Goal: Task Accomplishment & Management: Use online tool/utility

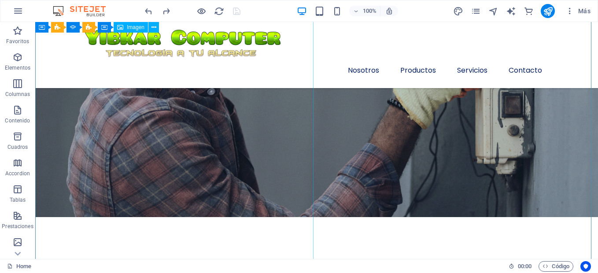
scroll to position [1958, 0]
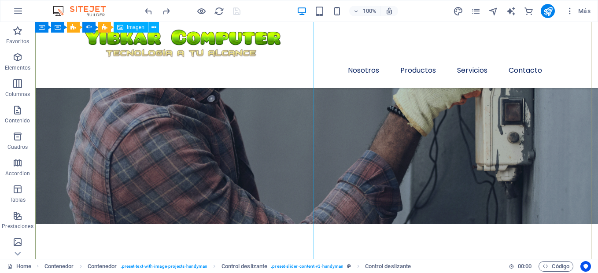
select select "%"
select select "px"
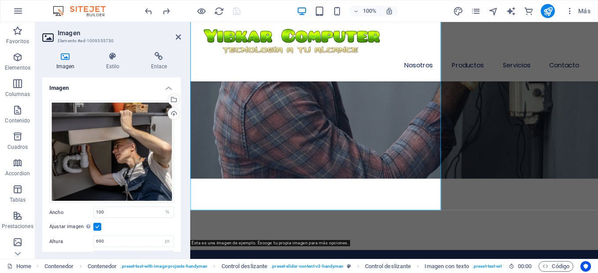
scroll to position [2001, 0]
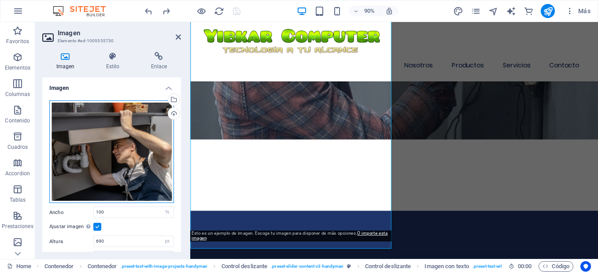
click at [114, 116] on div "Arrastra archivos aquí, haz clic para escoger archivos o selecciona archivos de…" at bounding box center [111, 151] width 125 height 103
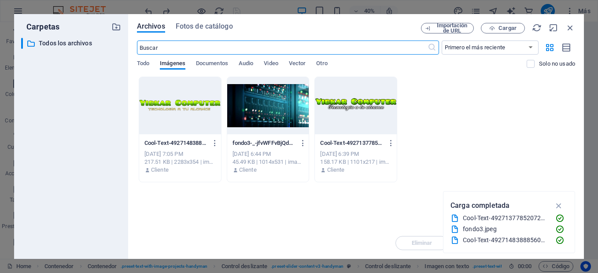
scroll to position [1958, 0]
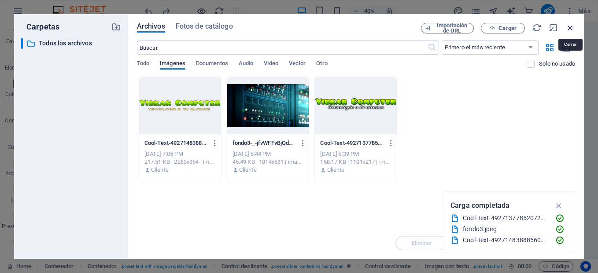
click at [573, 23] on icon "button" at bounding box center [570, 28] width 10 height 10
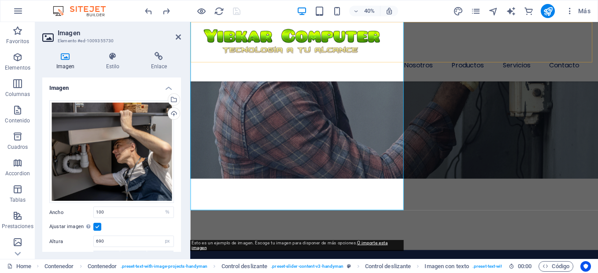
scroll to position [2001, 0]
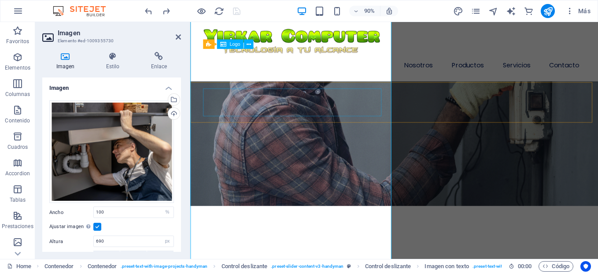
scroll to position [1913, 0]
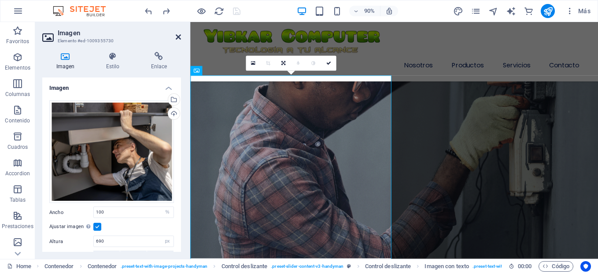
click at [180, 38] on icon at bounding box center [178, 36] width 5 height 7
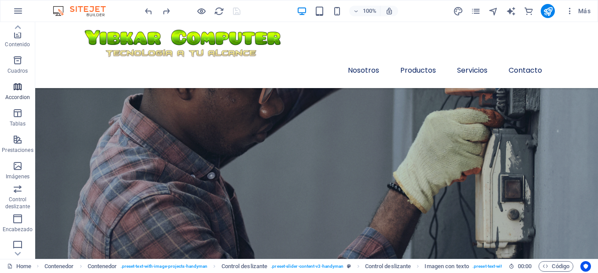
scroll to position [88, 0]
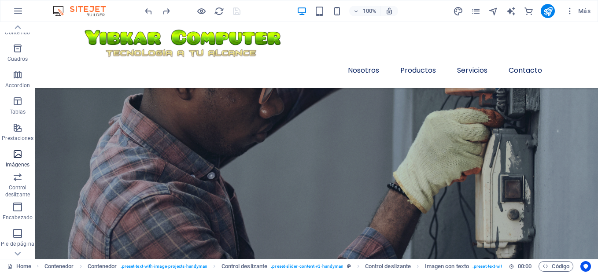
click at [19, 166] on p "Imágenes" at bounding box center [18, 164] width 24 height 7
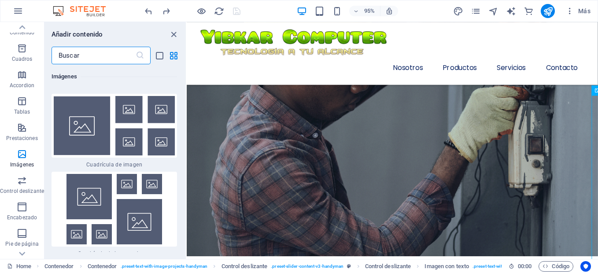
scroll to position [9183, 0]
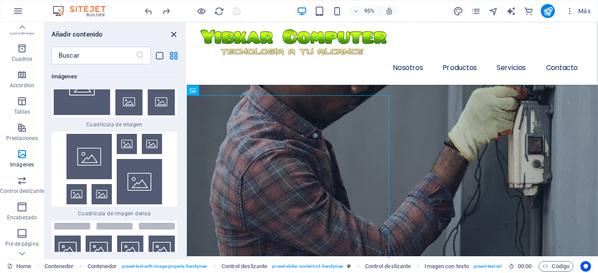
click at [175, 39] on icon "close panel" at bounding box center [174, 34] width 10 height 10
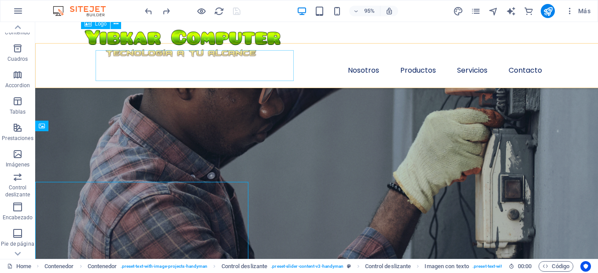
scroll to position [1819, 0]
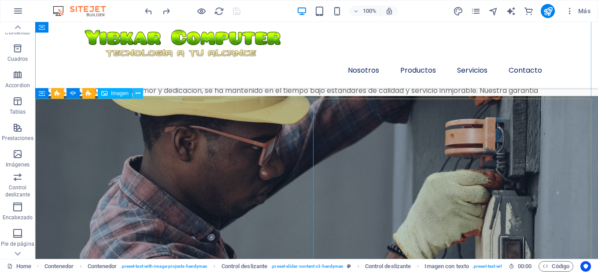
click at [138, 91] on icon at bounding box center [138, 93] width 5 height 9
click at [123, 98] on div "Imagen" at bounding box center [115, 93] width 34 height 11
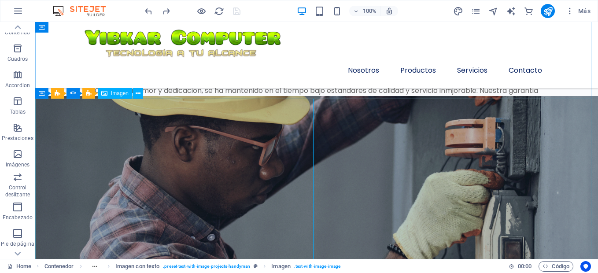
click at [124, 92] on span "Imagen" at bounding box center [120, 93] width 18 height 5
click at [125, 95] on span "Imagen" at bounding box center [120, 93] width 18 height 5
click at [141, 93] on button at bounding box center [137, 93] width 11 height 11
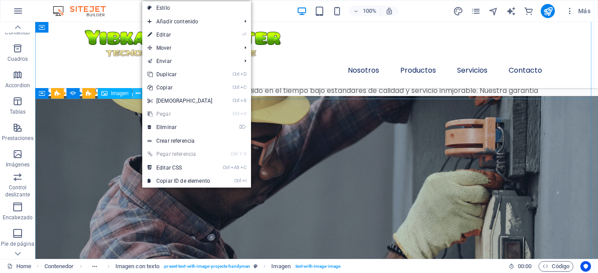
click at [141, 93] on button at bounding box center [137, 93] width 11 height 11
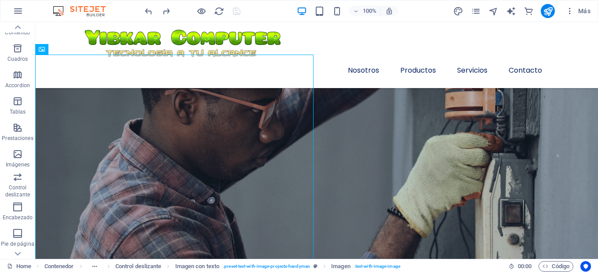
scroll to position [1863, 0]
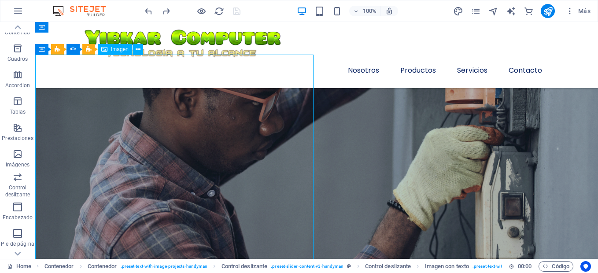
drag, startPoint x: 100, startPoint y: 178, endPoint x: 135, endPoint y: 200, distance: 41.3
select select "%"
select select "px"
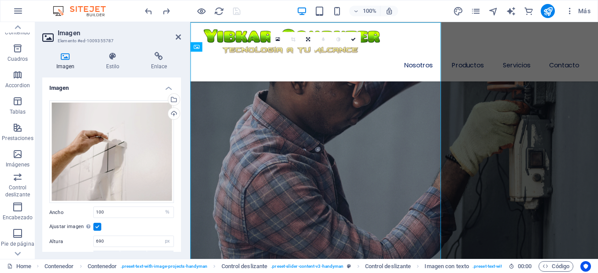
scroll to position [1895, 0]
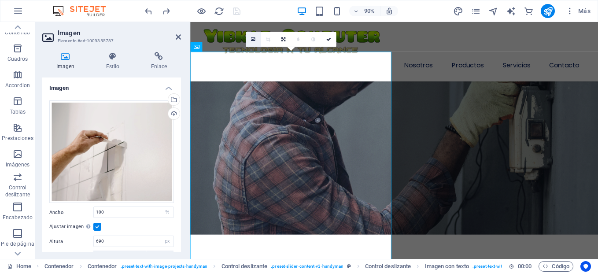
click at [255, 36] on link at bounding box center [253, 39] width 15 height 15
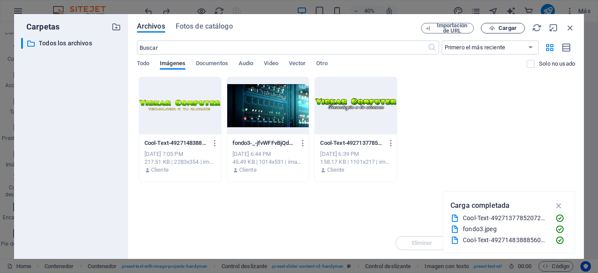
click at [493, 24] on button "Cargar" at bounding box center [503, 28] width 44 height 11
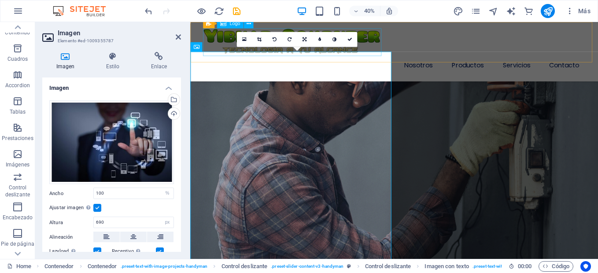
scroll to position [1895, 0]
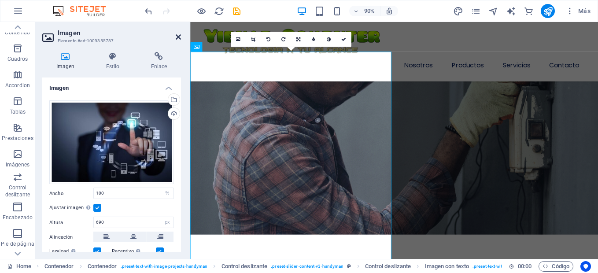
click at [177, 37] on icon at bounding box center [178, 36] width 5 height 7
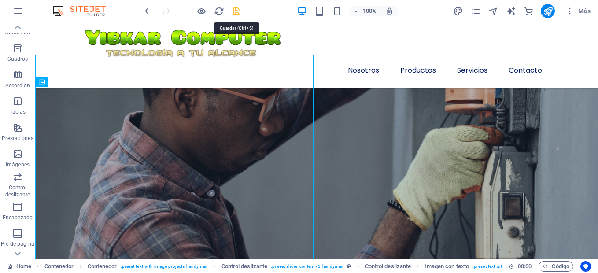
click at [232, 9] on icon "save" at bounding box center [237, 11] width 10 height 10
checkbox input "false"
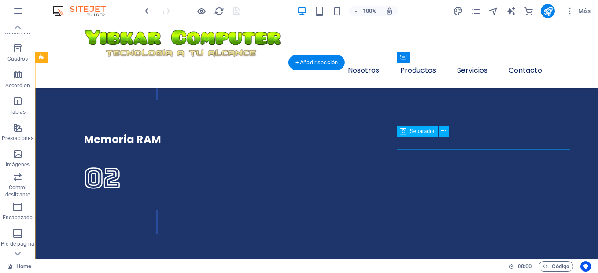
scroll to position [2347, 0]
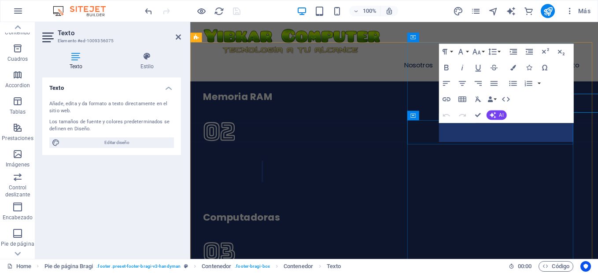
scroll to position [2400, 0]
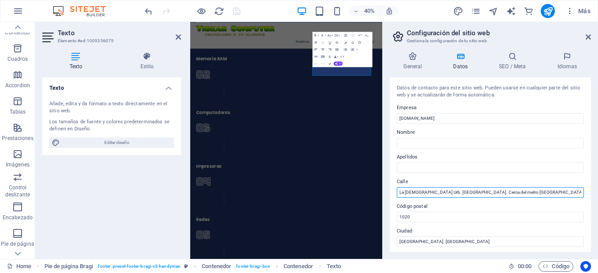
click at [423, 192] on input "La [DEMOGRAPHIC_DATA] Urb. [GEOGRAPHIC_DATA]. Cerca del metro [GEOGRAPHIC_DATA]" at bounding box center [490, 192] width 187 height 11
type input "[GEOGRAPHIC_DATA][DEMOGRAPHIC_DATA]. [GEOGRAPHIC_DATA]. Cerca del metro [GEOGRA…"
click at [587, 36] on icon at bounding box center [587, 36] width 5 height 7
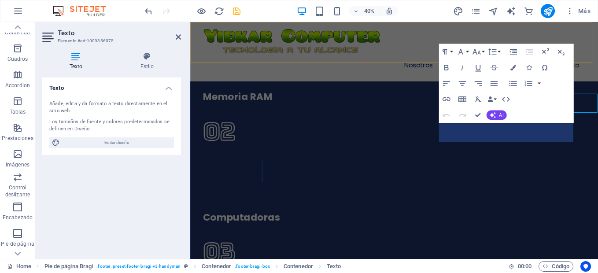
scroll to position [2400, 0]
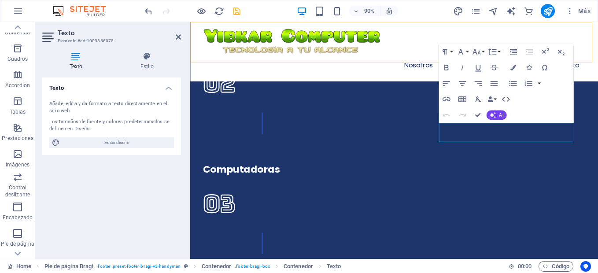
click at [434, 60] on div "Nosotros Productos Servicios Contacto Menu" at bounding box center [416, 55] width 453 height 66
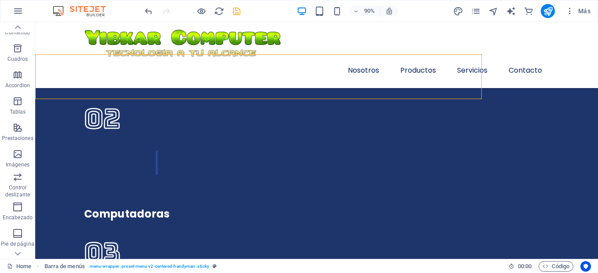
scroll to position [2347, 0]
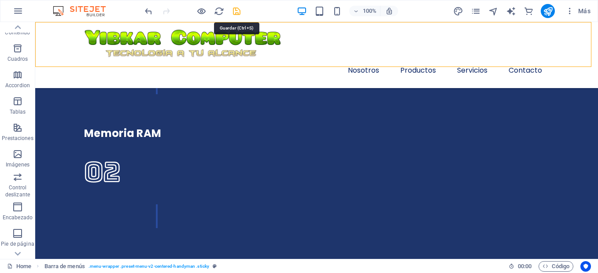
click at [235, 11] on icon "save" at bounding box center [237, 11] width 10 height 10
checkbox input "false"
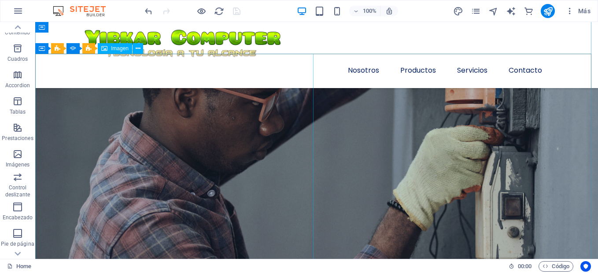
scroll to position [1951, 0]
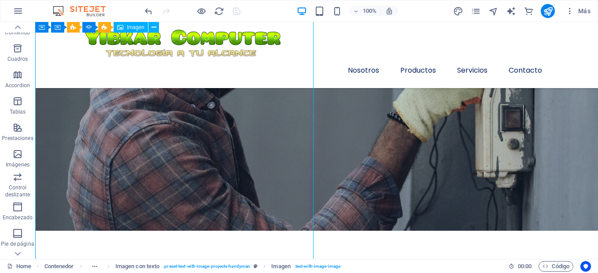
select select "%"
select select "px"
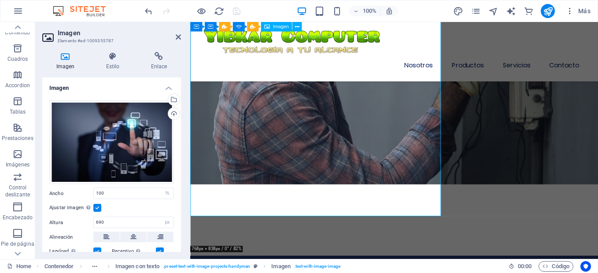
scroll to position [1994, 0]
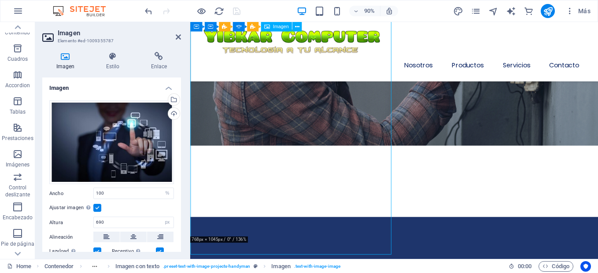
drag, startPoint x: 255, startPoint y: 137, endPoint x: 235, endPoint y: 142, distance: 20.8
drag, startPoint x: 235, startPoint y: 142, endPoint x: 228, endPoint y: 146, distance: 8.3
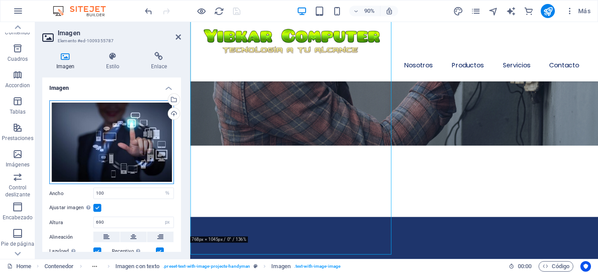
drag, startPoint x: 143, startPoint y: 130, endPoint x: 161, endPoint y: 130, distance: 17.6
click at [161, 130] on div "Arrastra archivos aquí, haz clic para escoger archivos o selecciona archivos de…" at bounding box center [111, 142] width 125 height 84
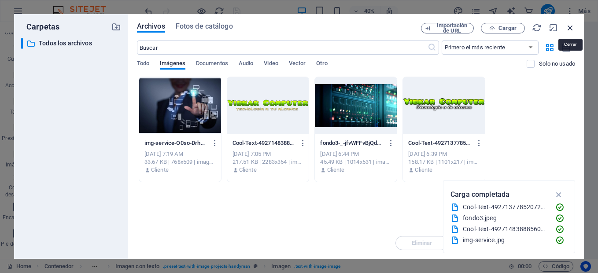
click at [568, 25] on icon "button" at bounding box center [570, 28] width 10 height 10
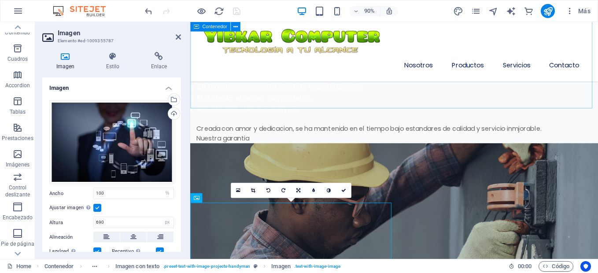
scroll to position [1686, 0]
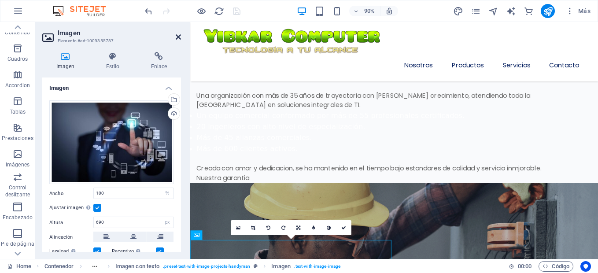
click at [176, 37] on icon at bounding box center [178, 36] width 5 height 7
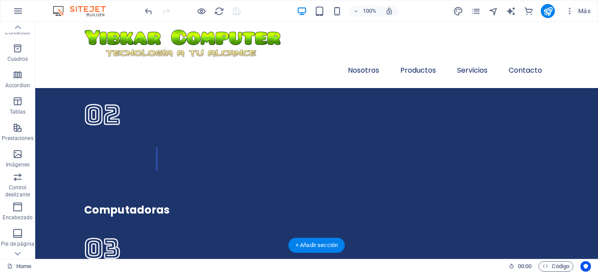
scroll to position [2447, 0]
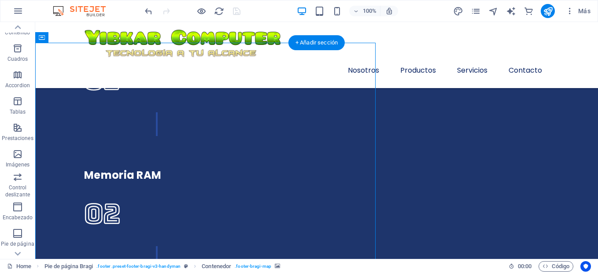
scroll to position [2271, 0]
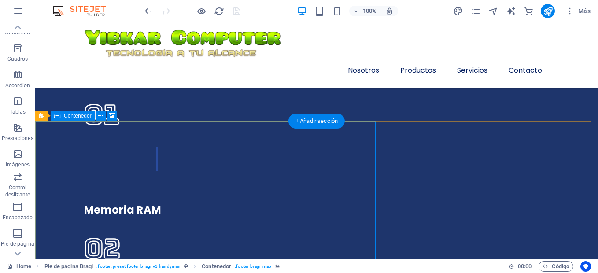
select select "px"
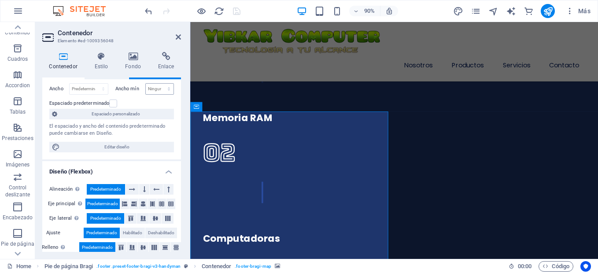
scroll to position [0, 0]
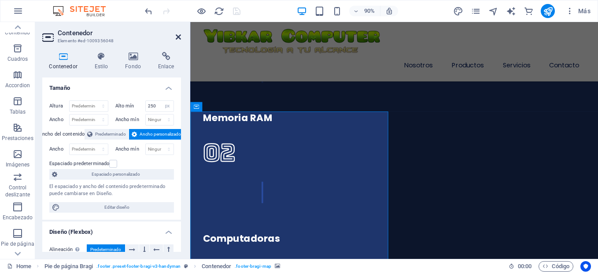
click at [178, 38] on icon at bounding box center [178, 36] width 5 height 7
